Goal: Find specific page/section: Find specific page/section

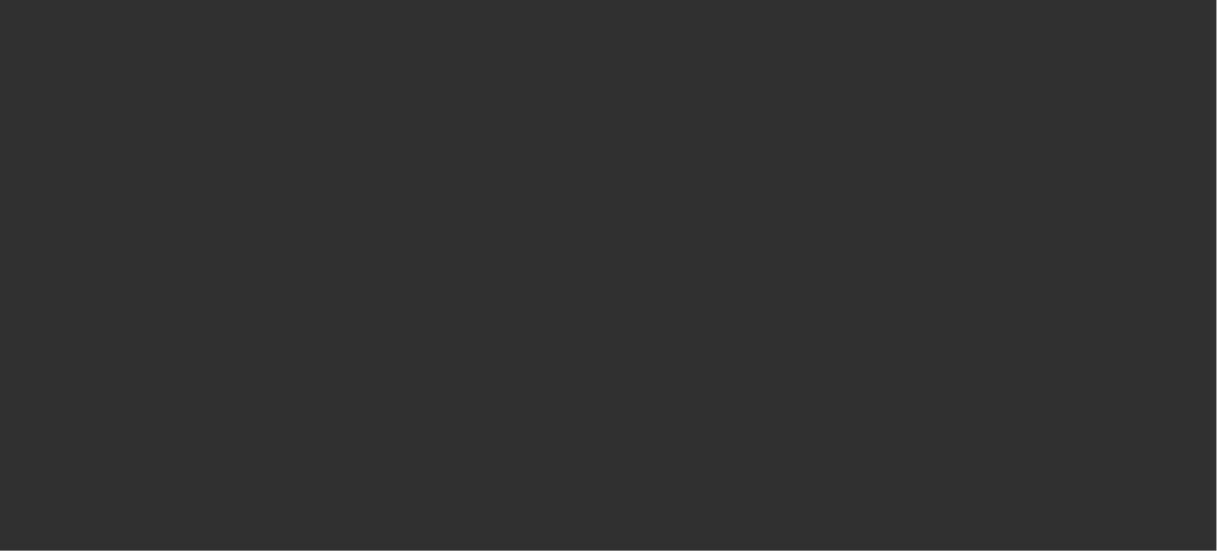
select select "10"
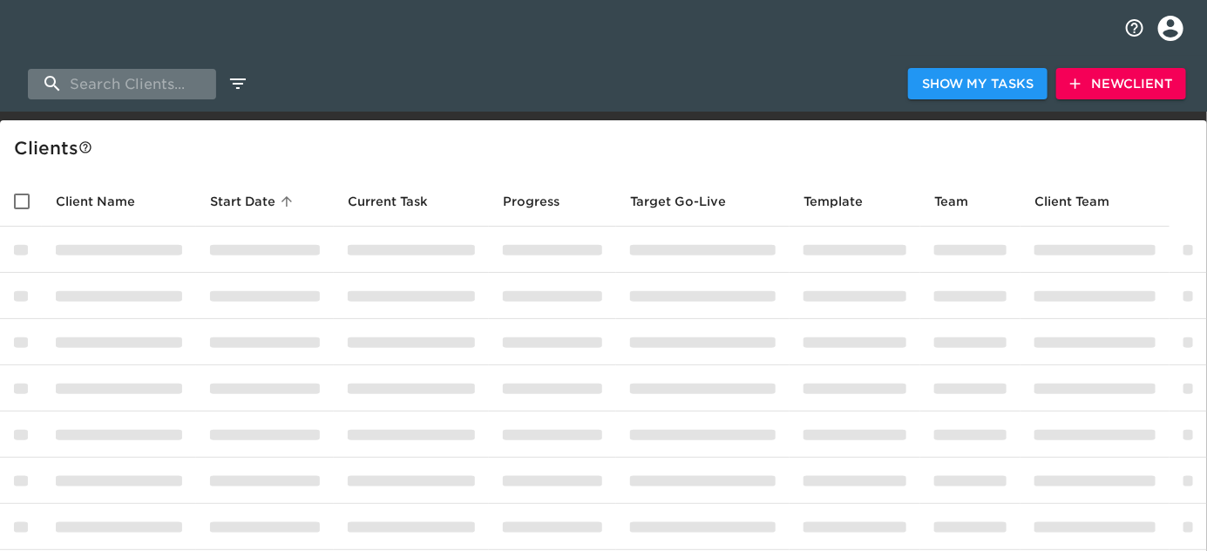
click at [166, 85] on input "search" at bounding box center [122, 84] width 188 height 31
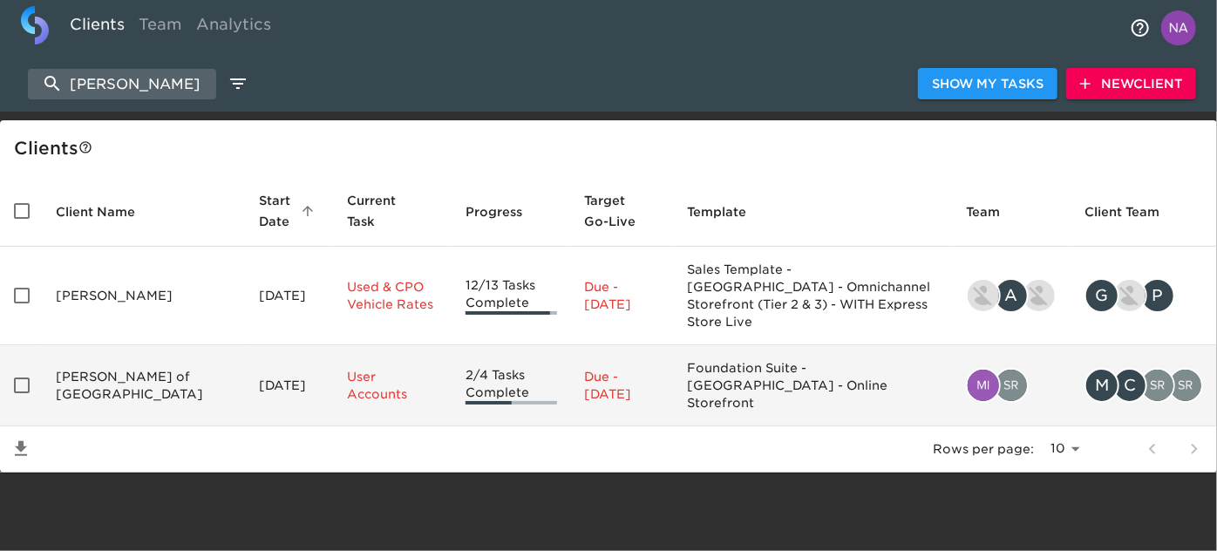
type input "[PERSON_NAME]"
click at [139, 356] on td "[PERSON_NAME] of [GEOGRAPHIC_DATA]" at bounding box center [143, 385] width 203 height 81
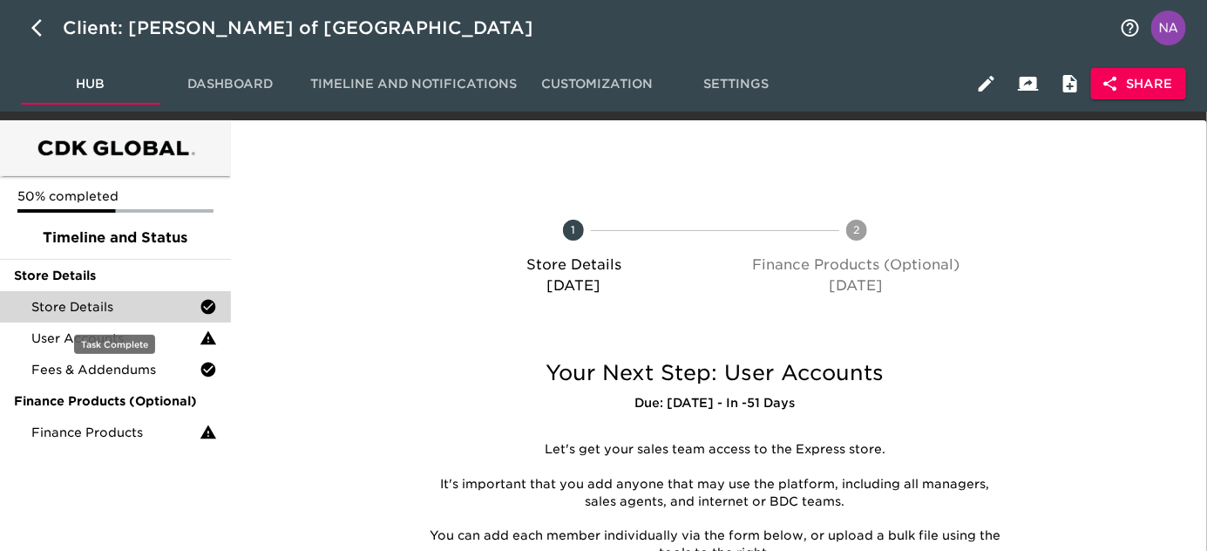
click at [105, 310] on span "Store Details" at bounding box center [115, 306] width 168 height 17
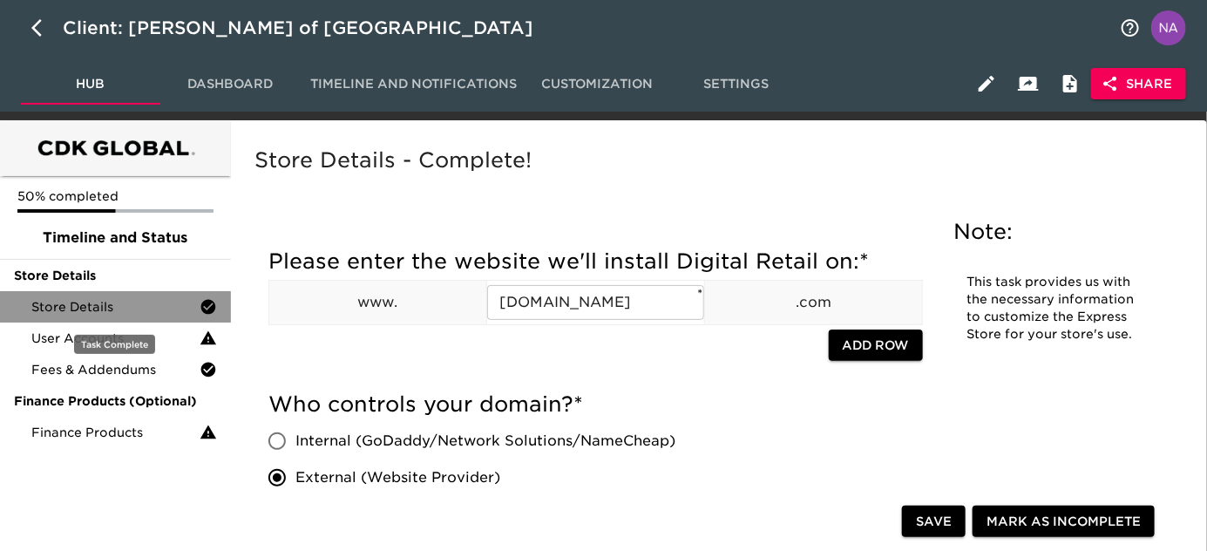
click at [155, 311] on span "Store Details" at bounding box center [115, 306] width 168 height 17
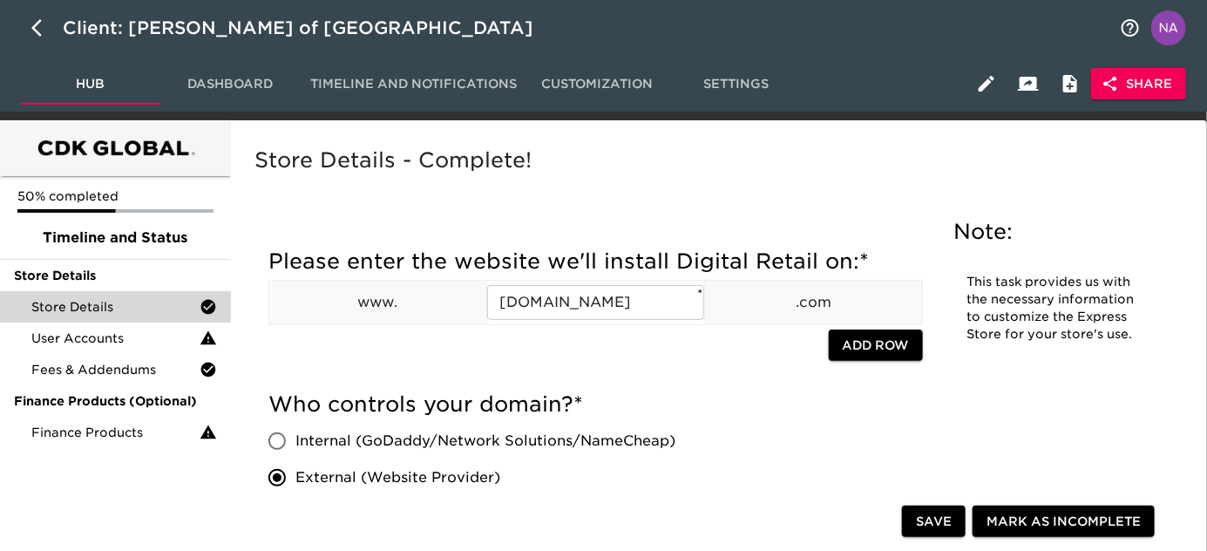
scroll to position [2042, 0]
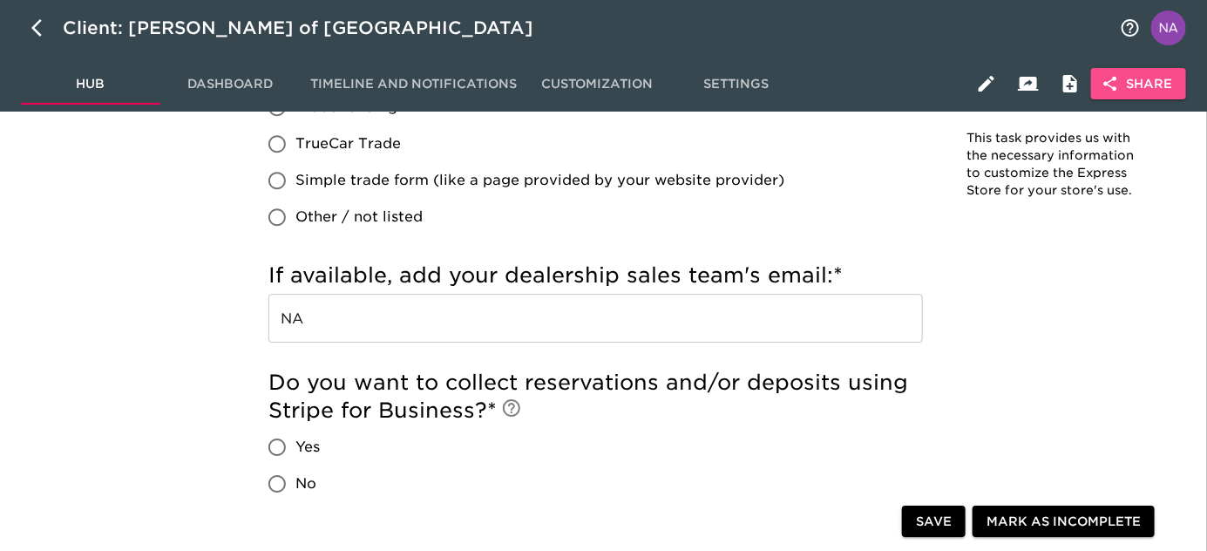
click at [1144, 97] on button "Share" at bounding box center [1138, 84] width 95 height 32
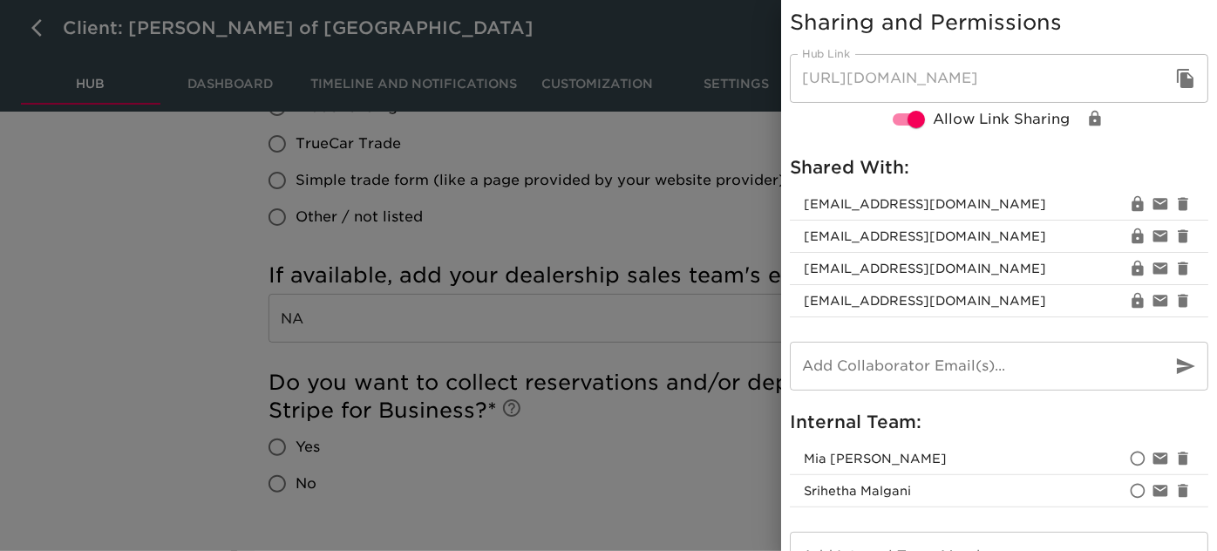
click at [597, 455] on div at bounding box center [608, 275] width 1217 height 551
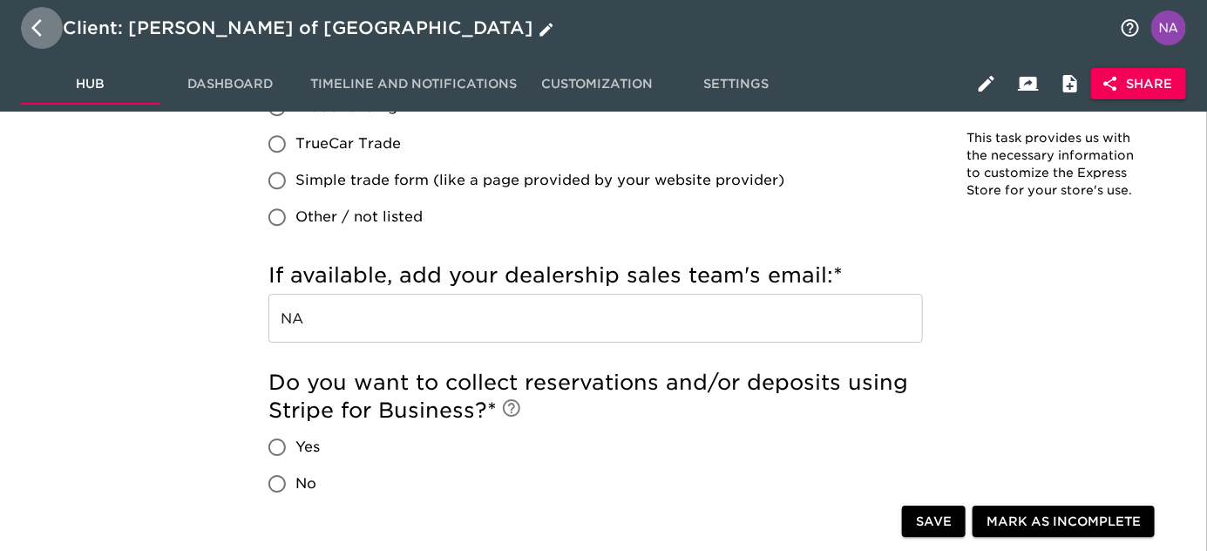
click at [37, 25] on icon "button" at bounding box center [41, 27] width 21 height 21
select select "10"
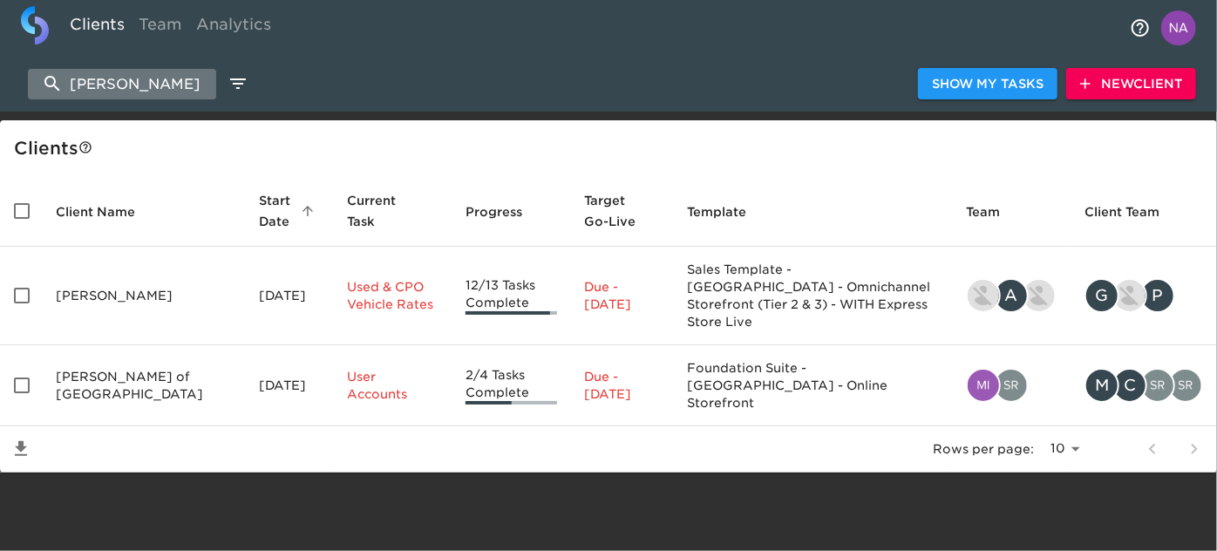
click at [140, 79] on input "[PERSON_NAME]" at bounding box center [122, 84] width 188 height 31
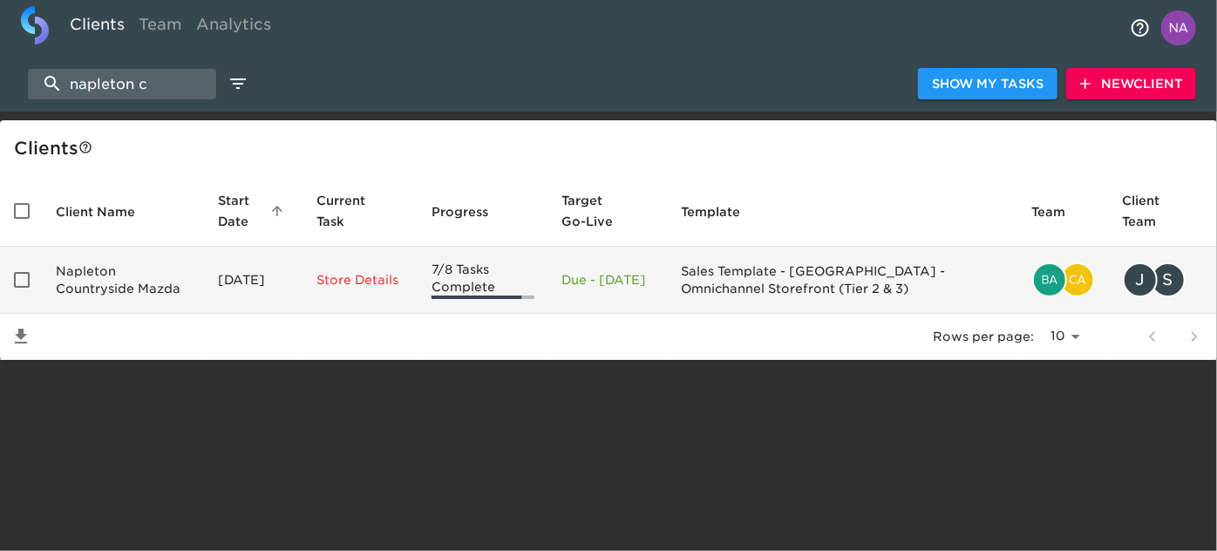
type input "napleton c"
click at [123, 281] on td "Napleton Countryside Mazda" at bounding box center [123, 280] width 162 height 67
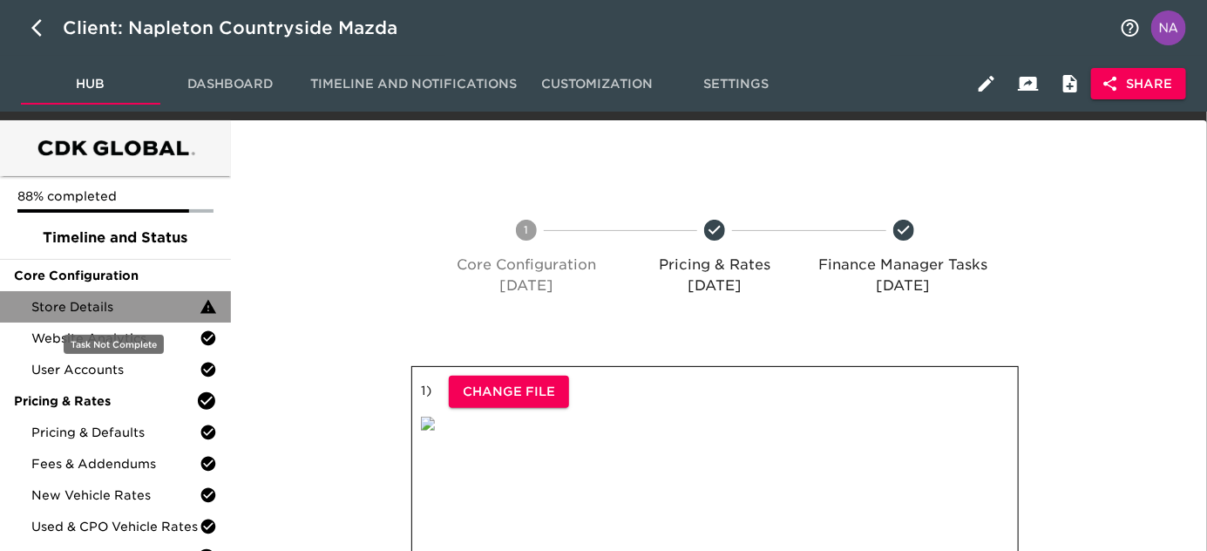
click at [120, 298] on span "Store Details" at bounding box center [115, 306] width 168 height 17
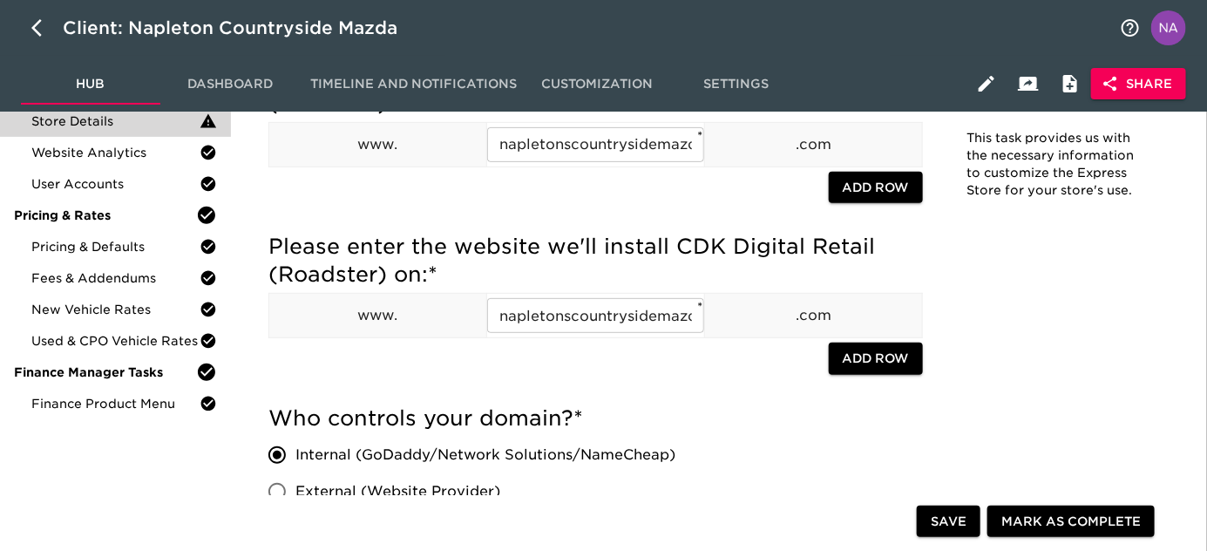
scroll to position [144, 0]
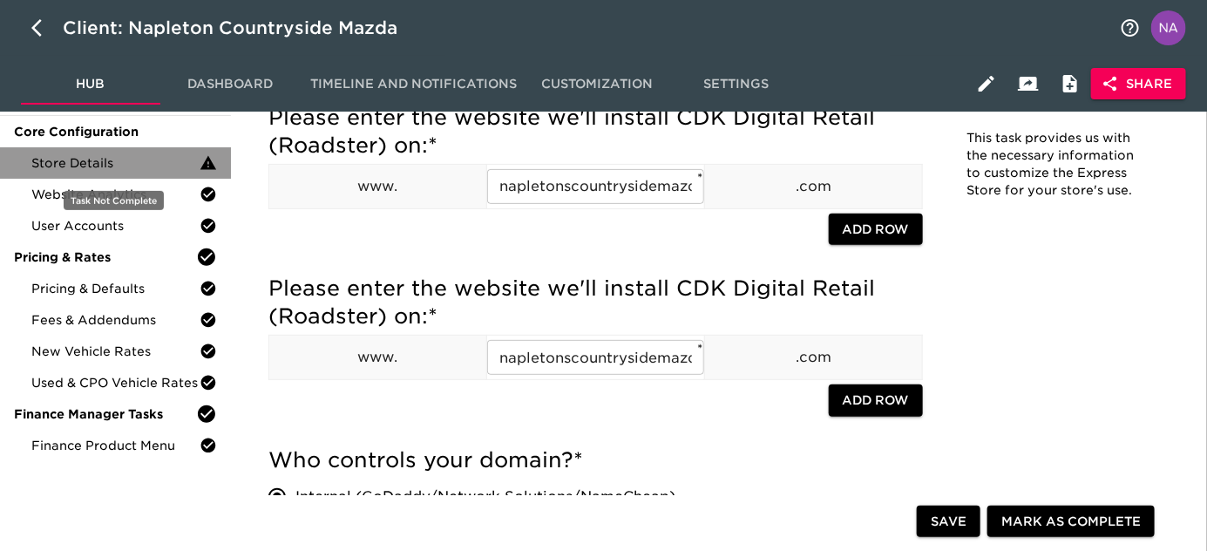
click at [142, 160] on span "Store Details" at bounding box center [115, 162] width 168 height 17
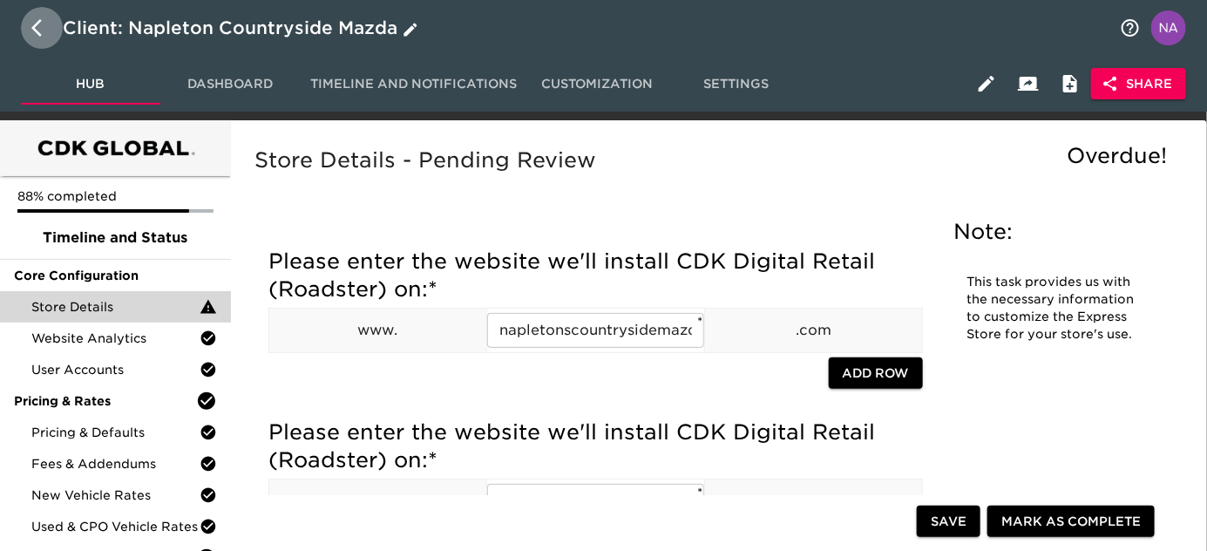
click at [31, 25] on icon "button" at bounding box center [41, 27] width 21 height 21
select select "10"
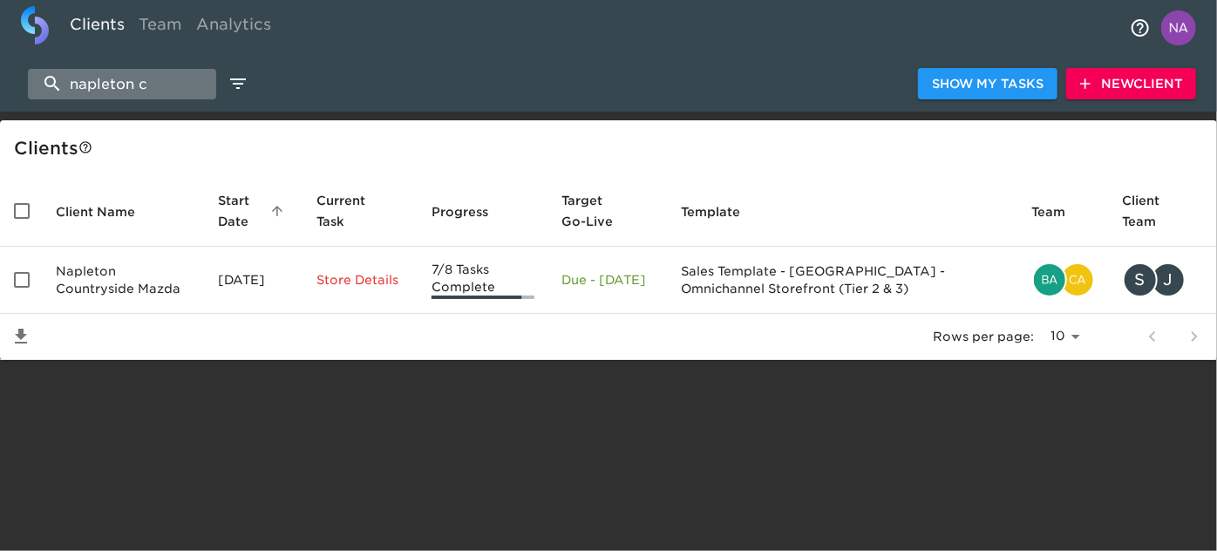
click at [174, 78] on input "napleton c" at bounding box center [122, 84] width 188 height 31
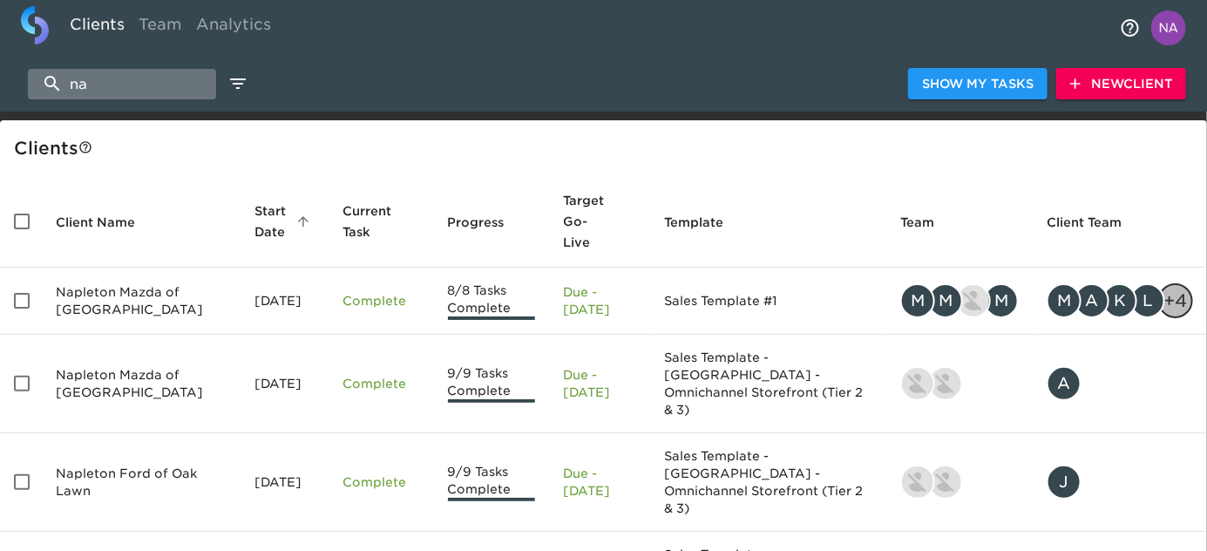
type input "n"
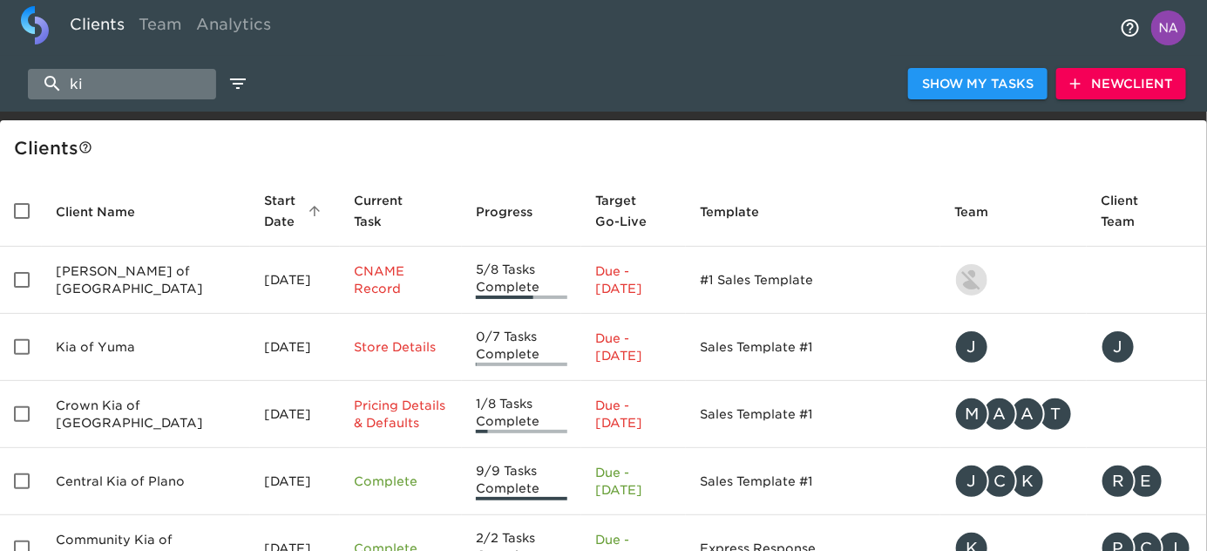
type input "k"
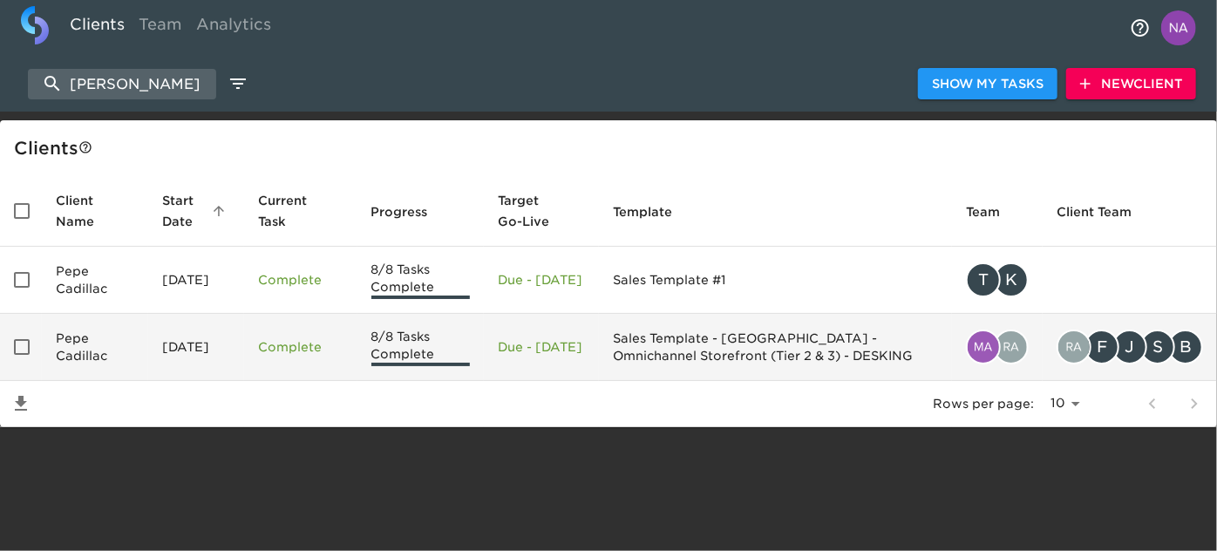
type input "[PERSON_NAME]"
click at [110, 350] on td "Pepe Cadillac" at bounding box center [95, 347] width 106 height 67
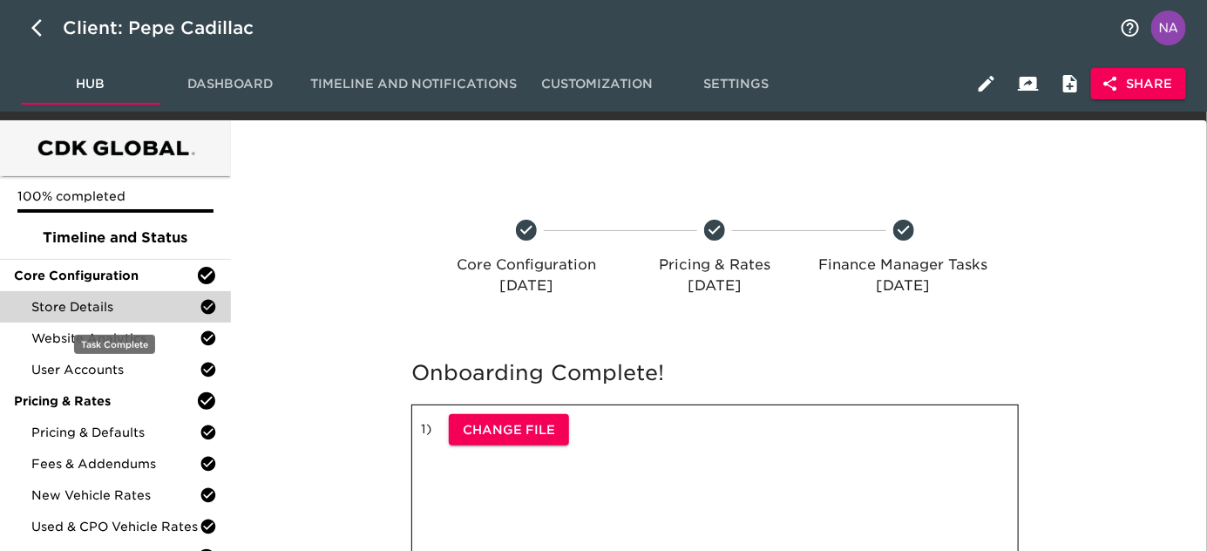
click at [118, 306] on span "Store Details" at bounding box center [115, 306] width 168 height 17
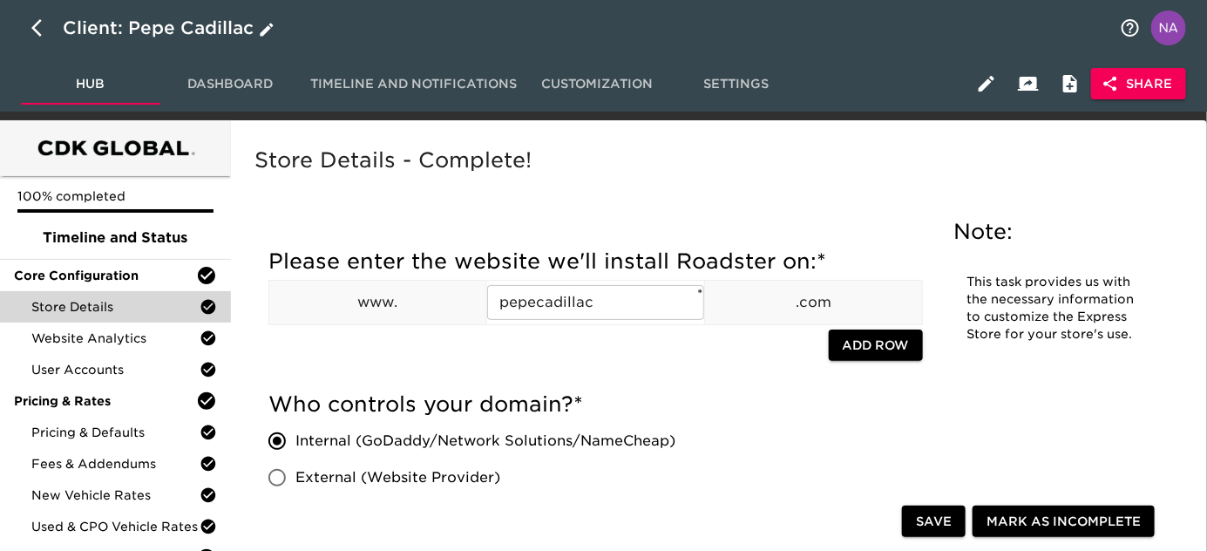
click at [32, 28] on icon "button" at bounding box center [36, 27] width 10 height 17
select select "10"
